Goal: Check status: Check status

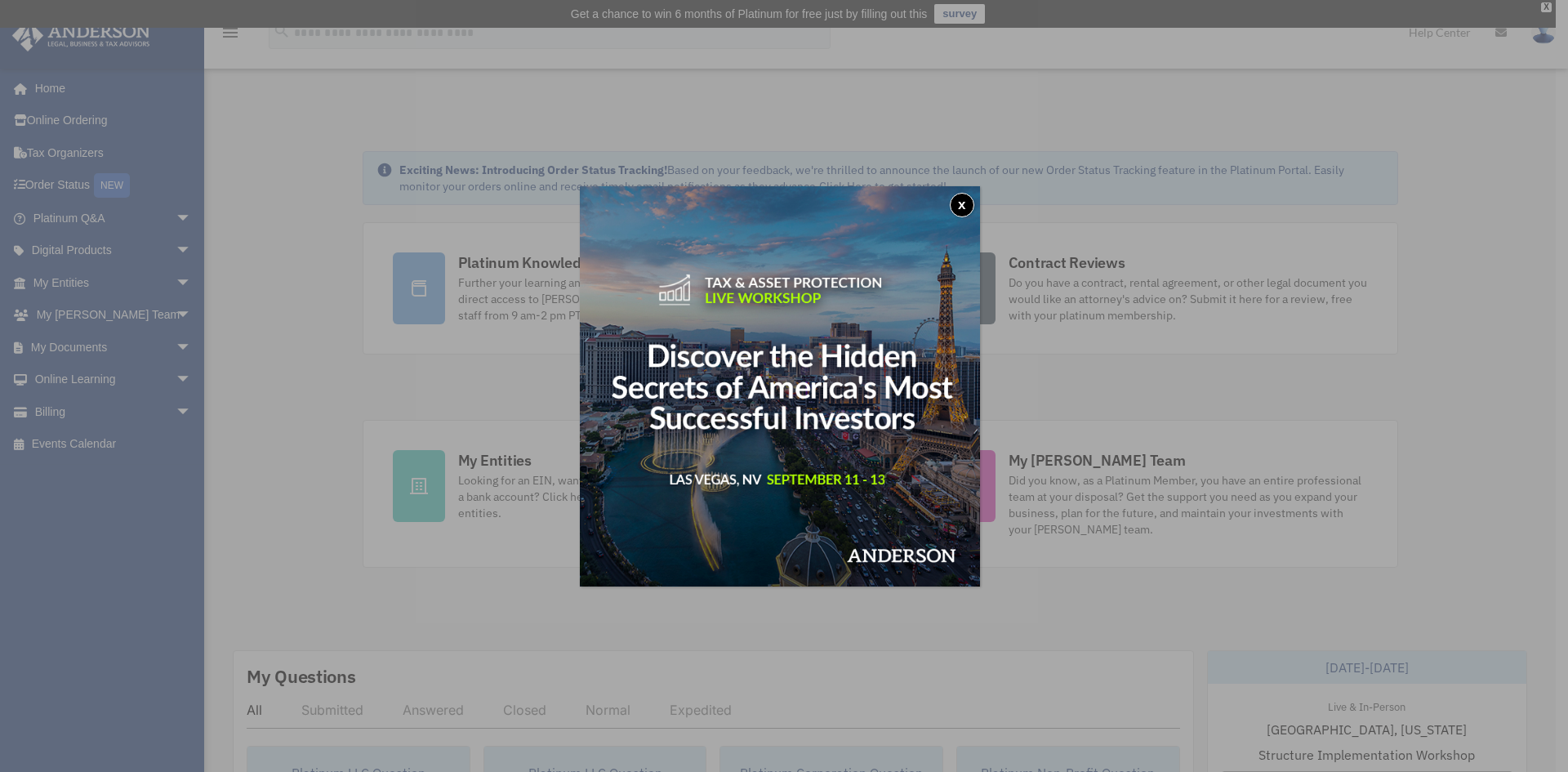
click at [966, 206] on button "x" at bounding box center [961, 205] width 25 height 25
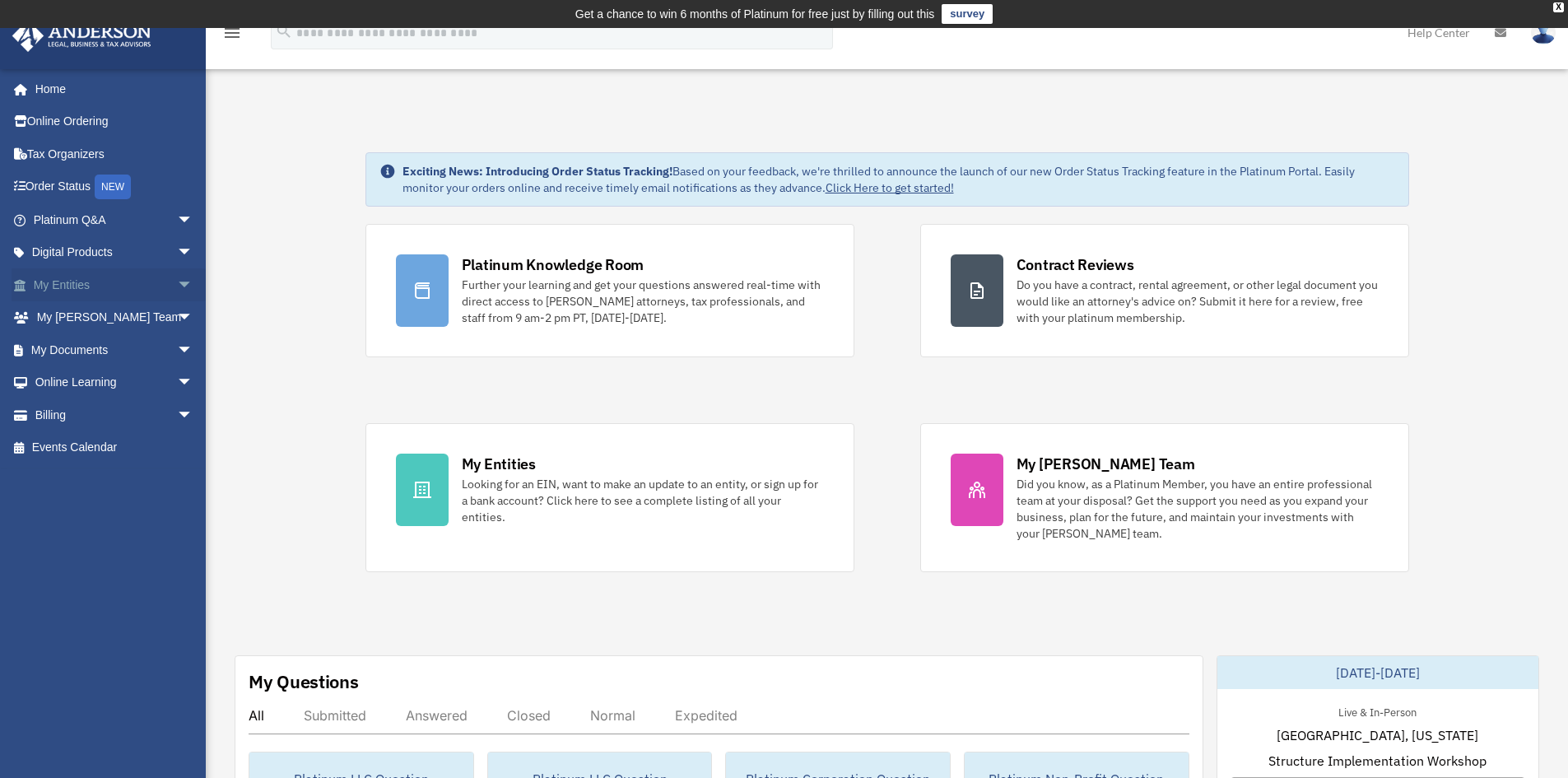
click at [147, 279] on link "My Entities arrow_drop_down" at bounding box center [115, 285] width 206 height 33
click at [178, 281] on span "arrow_drop_down" at bounding box center [193, 285] width 33 height 34
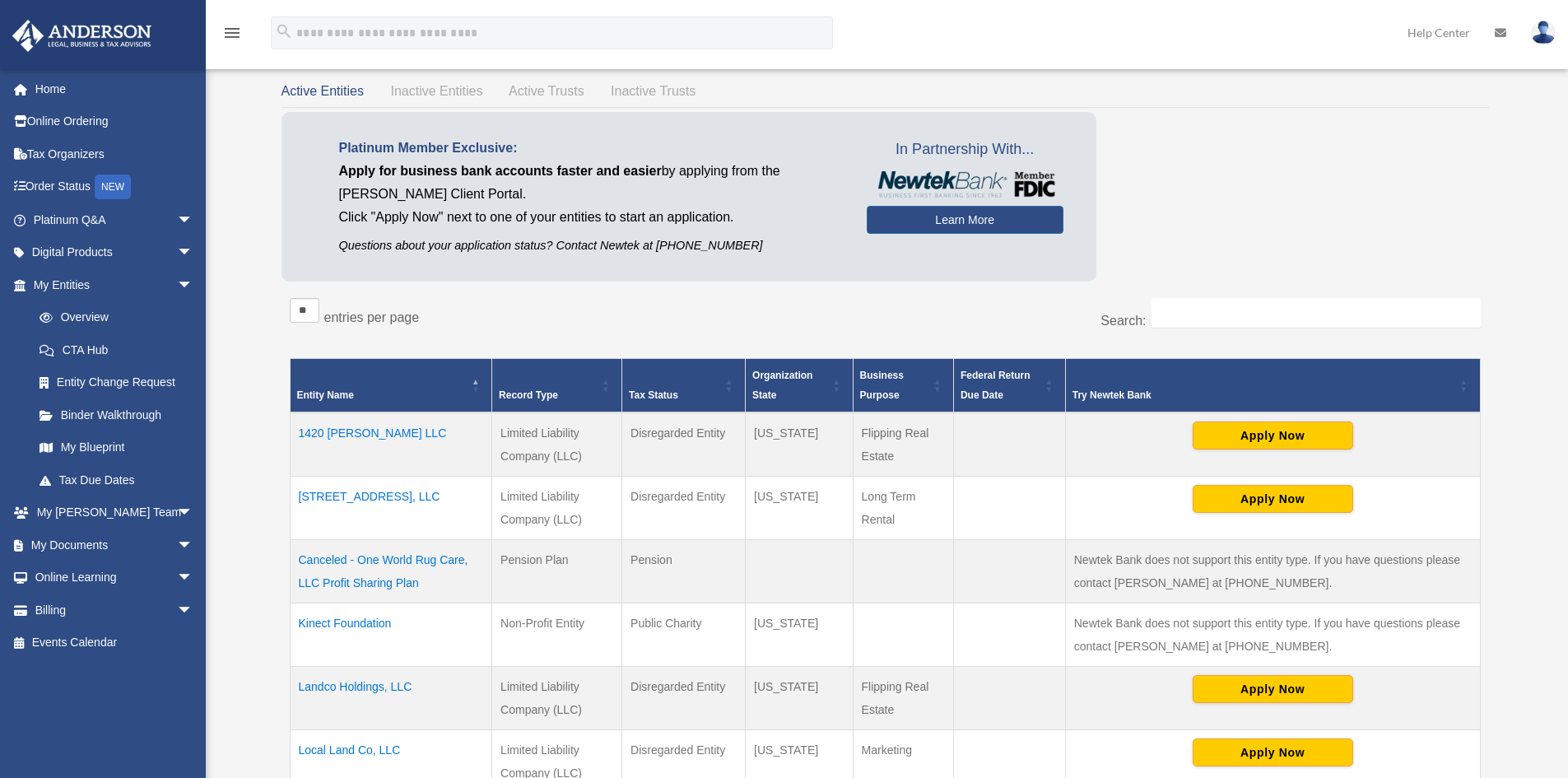
scroll to position [95, 0]
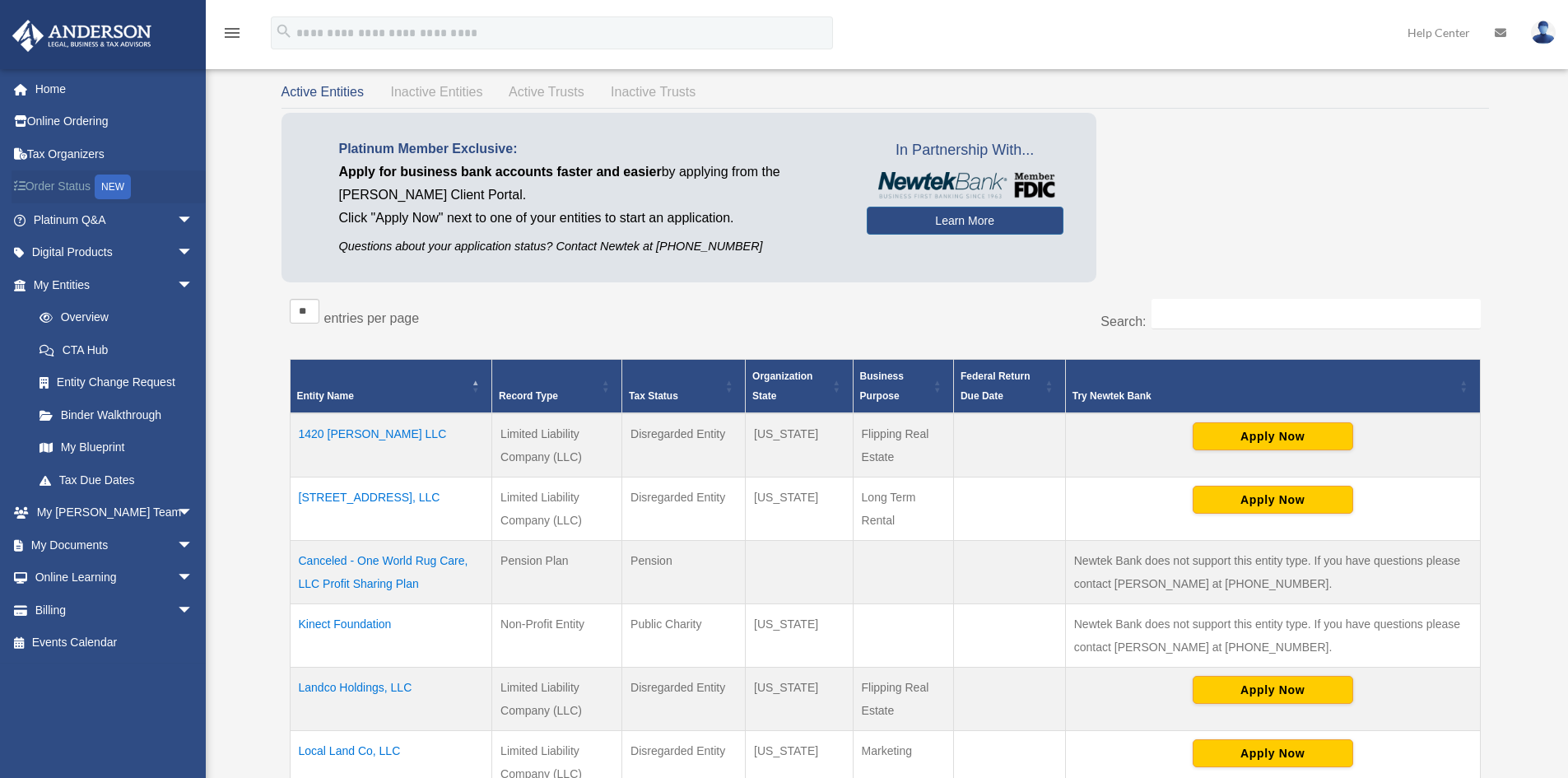
click at [80, 193] on link "Order Status NEW" at bounding box center [115, 187] width 206 height 34
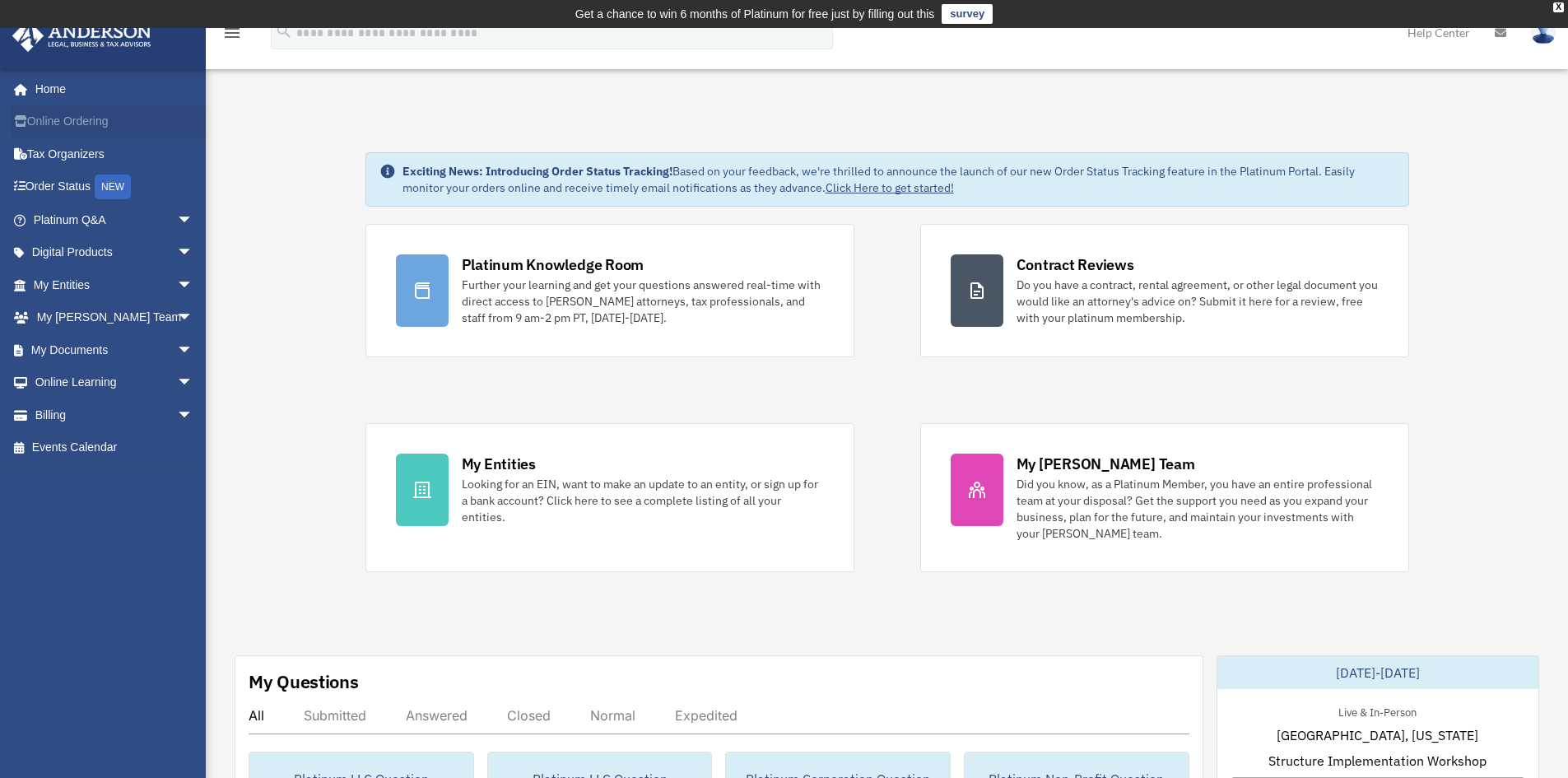
click at [67, 127] on link "Online Ordering" at bounding box center [115, 122] width 206 height 33
